Goal: Book appointment/travel/reservation

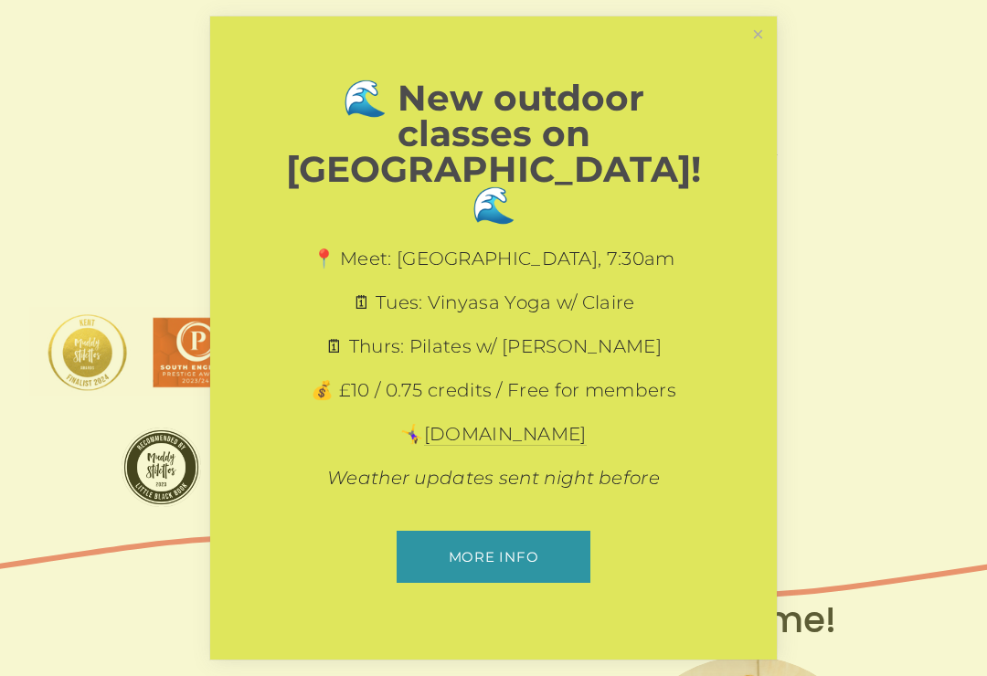
scroll to position [63, 0]
click at [756, 51] on link "Close" at bounding box center [758, 35] width 32 height 32
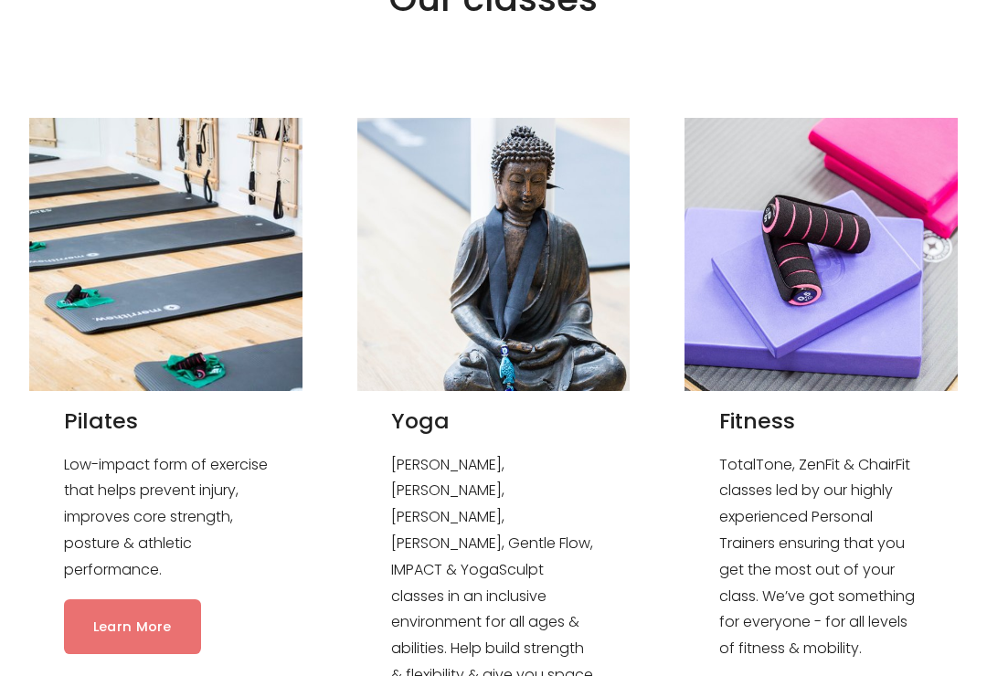
scroll to position [1530, 0]
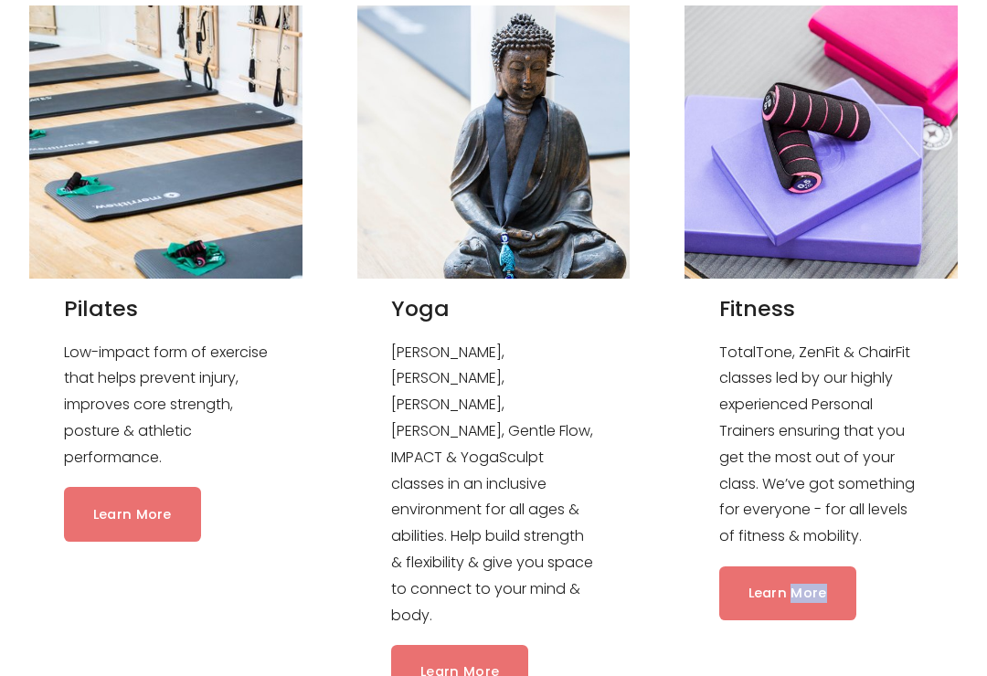
scroll to position [1642, 0]
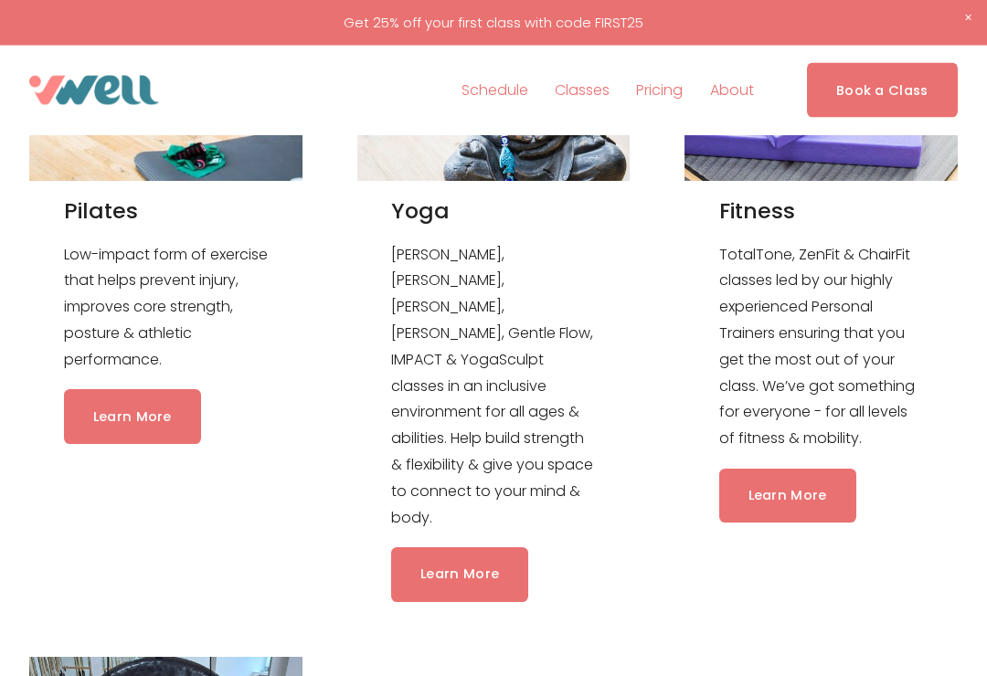
scroll to position [1736, 0]
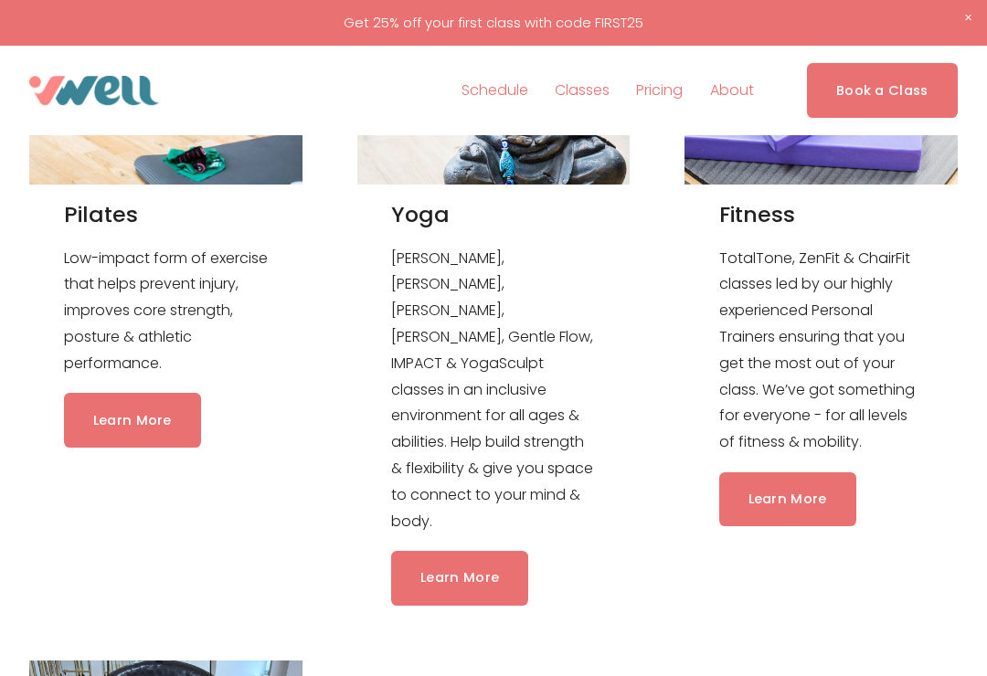
click at [166, 393] on link "Learn More" at bounding box center [132, 420] width 137 height 54
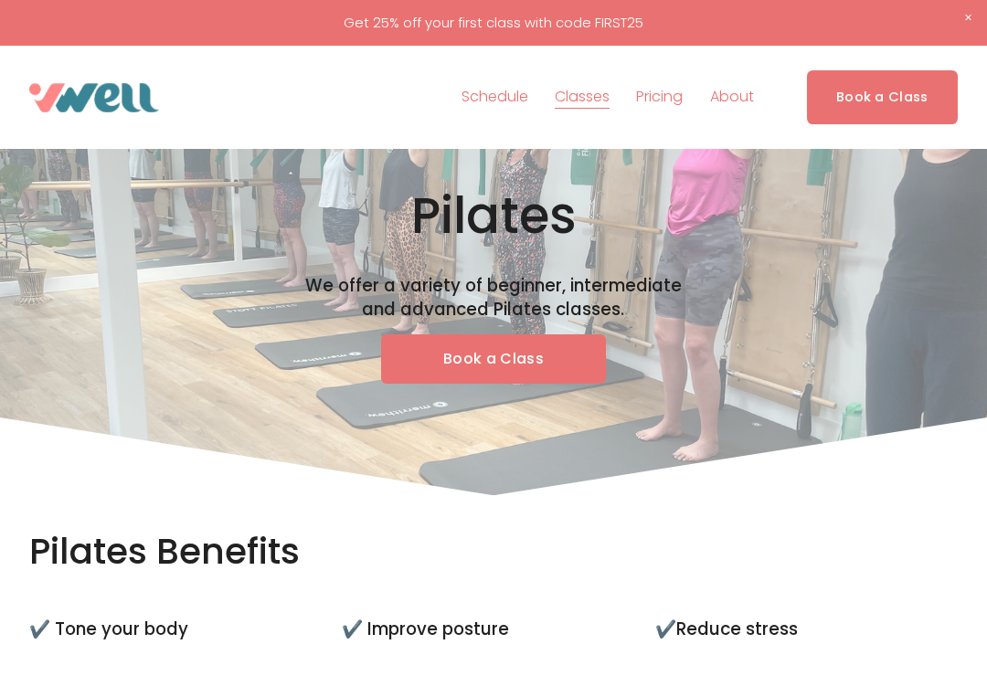
click at [529, 354] on link "Book a Class" at bounding box center [493, 359] width 225 height 50
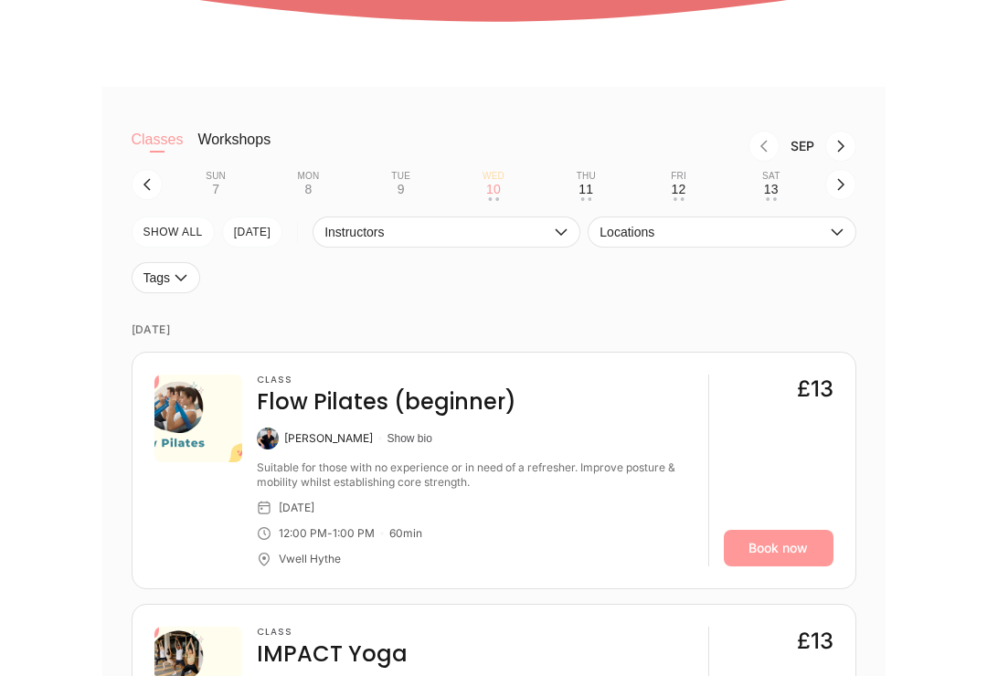
scroll to position [382, 0]
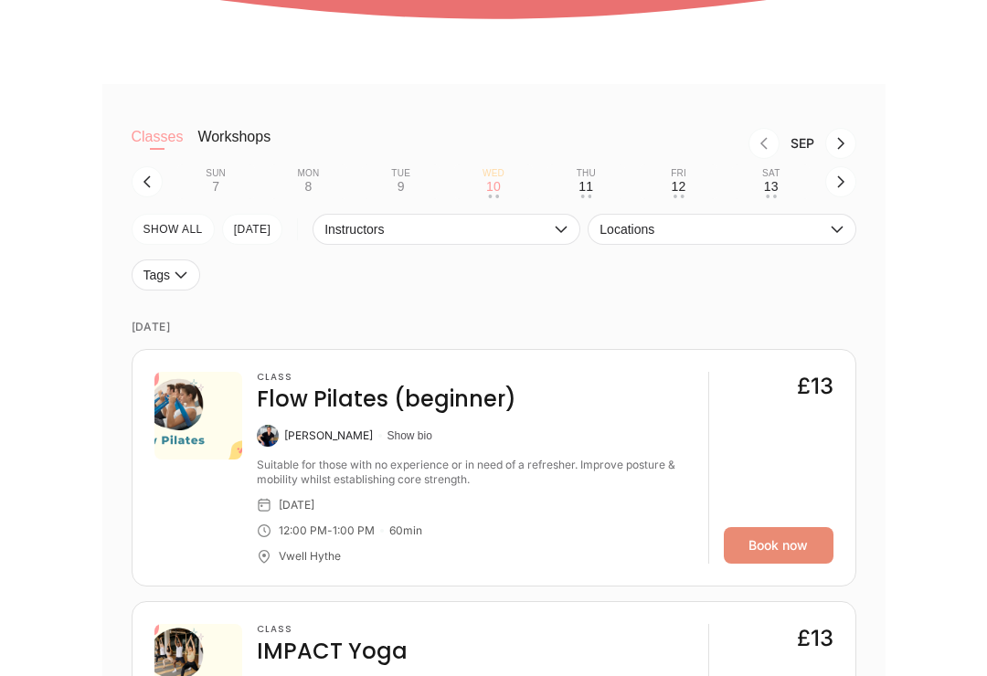
click at [791, 543] on link "Book now" at bounding box center [779, 546] width 110 height 37
